Goal: Navigation & Orientation: Find specific page/section

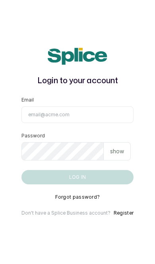
type input "[EMAIL_ADDRESS][DOMAIN_NAME]"
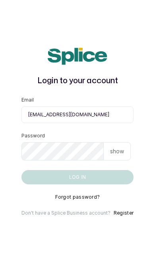
click at [77, 184] on button "Log in" at bounding box center [78, 177] width 112 height 14
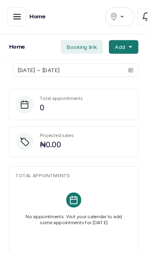
click at [19, 16] on icon "button" at bounding box center [18, 17] width 10 height 10
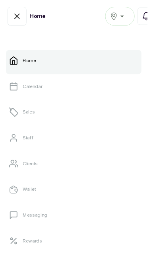
click at [134, 19] on div "Yaba" at bounding box center [126, 17] width 21 height 10
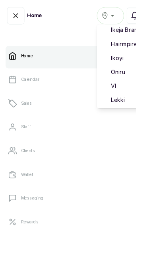
scroll to position [51, 0]
click at [146, 115] on span "Lekki" at bounding box center [155, 114] width 57 height 10
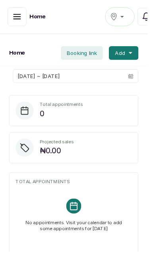
scroll to position [1, 0]
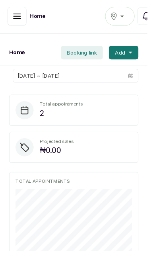
click at [5, 22] on div "Home Lekki Notifications" at bounding box center [77, 17] width 155 height 36
click at [17, 21] on icon "button" at bounding box center [18, 17] width 10 height 10
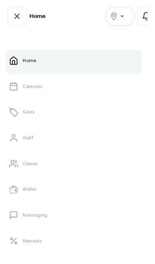
click at [66, 88] on link "Calendar" at bounding box center [77, 91] width 143 height 22
